Goal: Task Accomplishment & Management: Use online tool/utility

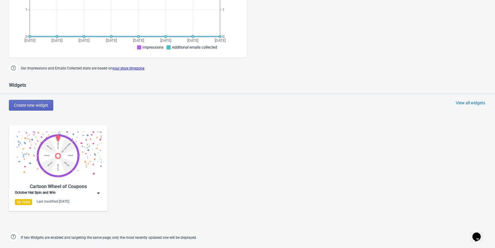
scroll to position [238, 0]
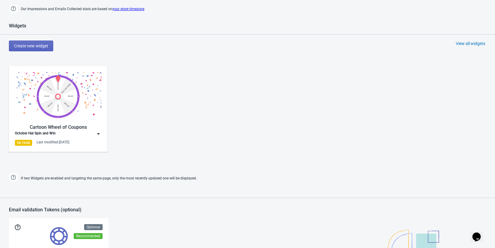
click at [94, 138] on div "Cartoon Wheel of Coupons October Hat Spin and Win On Hold Last modified: [DATE]" at bounding box center [58, 108] width 87 height 73
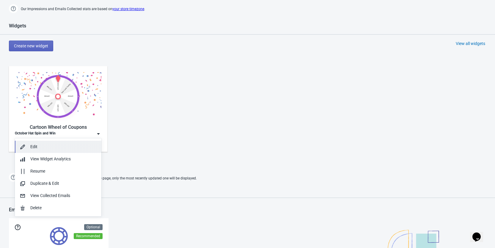
click at [34, 149] on div "Edit" at bounding box center [63, 146] width 66 height 6
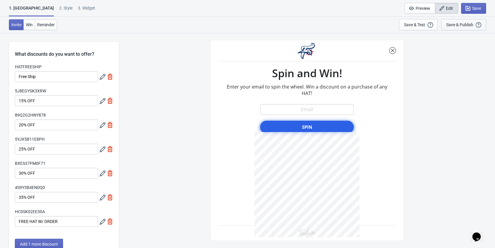
click at [464, 27] on div "Save & Publish This option will save your Widget so that it will be visible to …" at bounding box center [464, 24] width 35 height 7
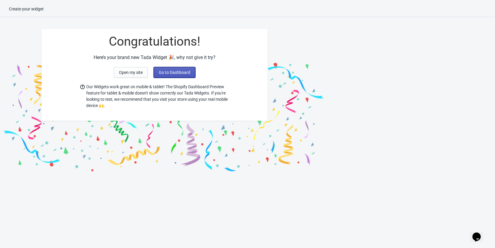
click at [173, 73] on span "Go to Dashboard" at bounding box center [175, 72] width 32 height 5
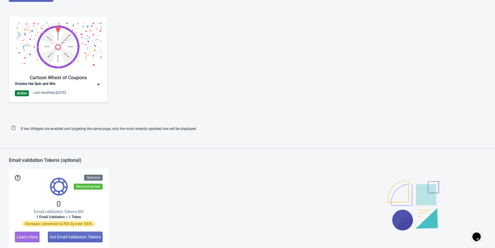
scroll to position [298, 0]
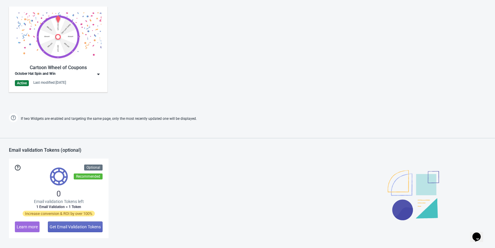
click at [88, 77] on div "Cartoon Wheel of Coupons October Hat Spin and Win Active Last modified: [DATE]" at bounding box center [58, 48] width 87 height 73
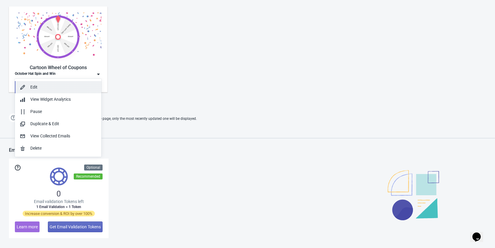
click at [46, 90] on div "Edit" at bounding box center [63, 87] width 66 height 6
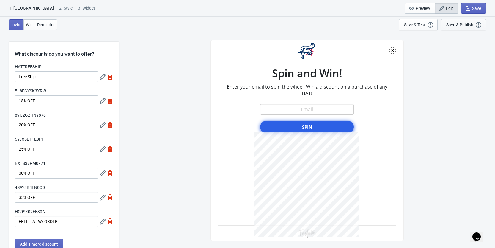
click at [468, 27] on div "Save & Publish This option will save your Widget so that it will be visible to …" at bounding box center [464, 24] width 35 height 7
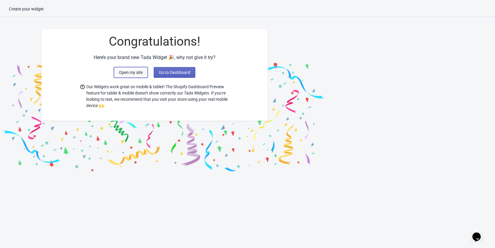
click at [129, 69] on button "Open my site" at bounding box center [131, 72] width 34 height 11
